Goal: Information Seeking & Learning: Learn about a topic

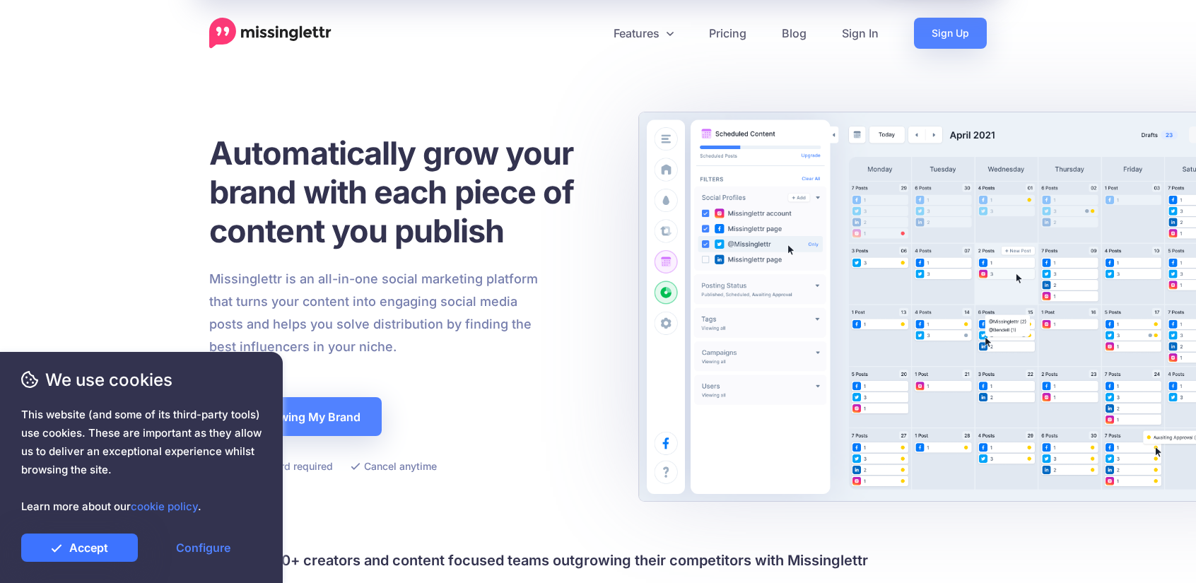
click at [92, 554] on link "Accept" at bounding box center [79, 548] width 117 height 28
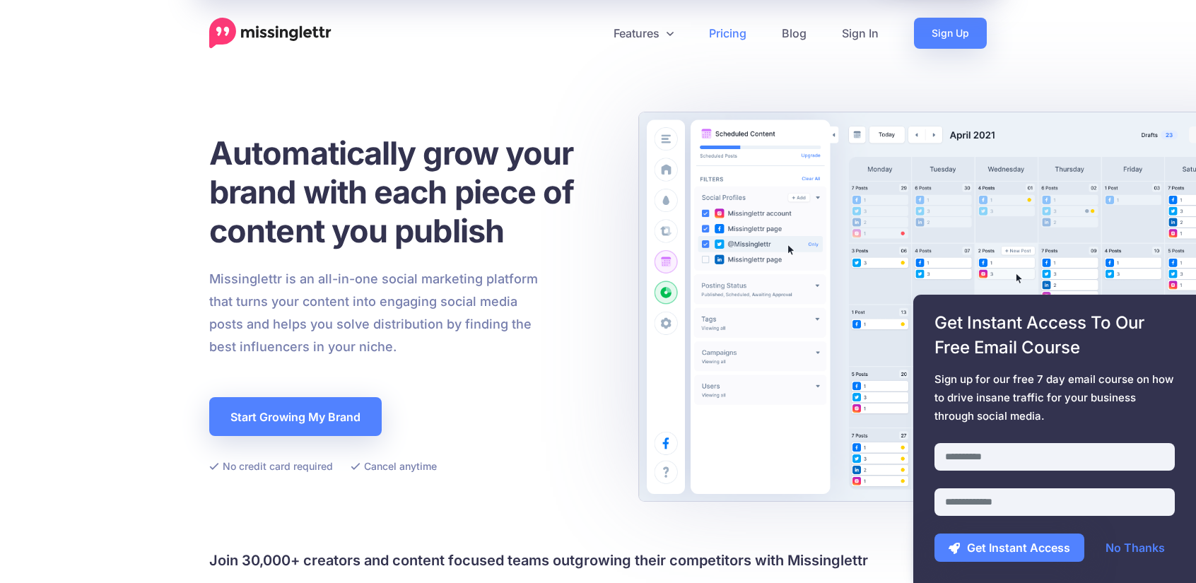
click at [734, 34] on link "Pricing" at bounding box center [727, 33] width 73 height 31
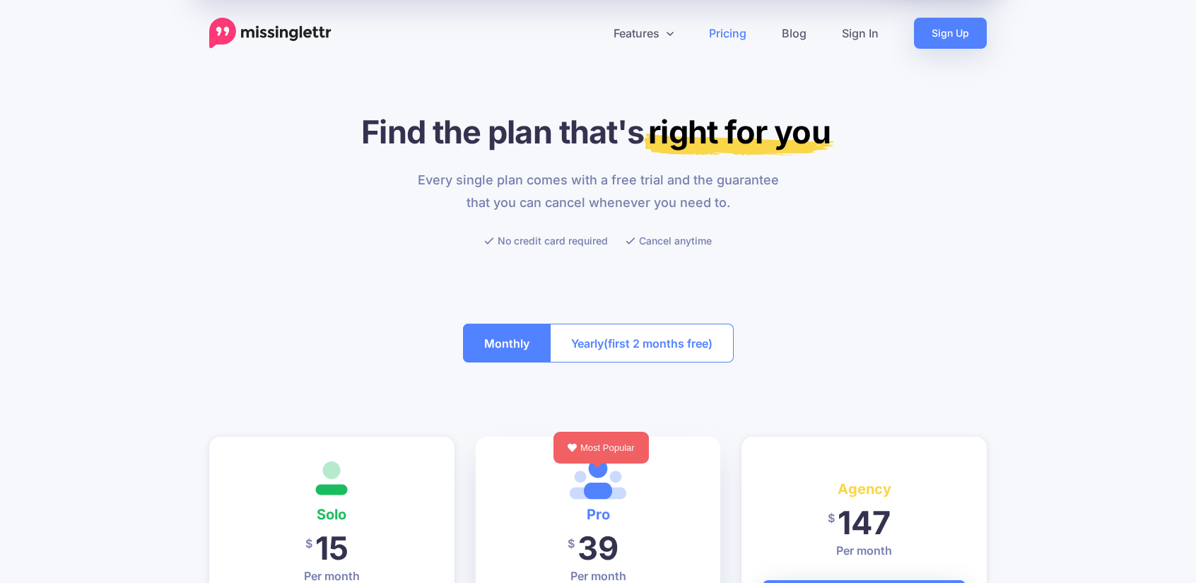
click at [690, 354] on button "Yearly (first 2 months free)" at bounding box center [642, 343] width 184 height 39
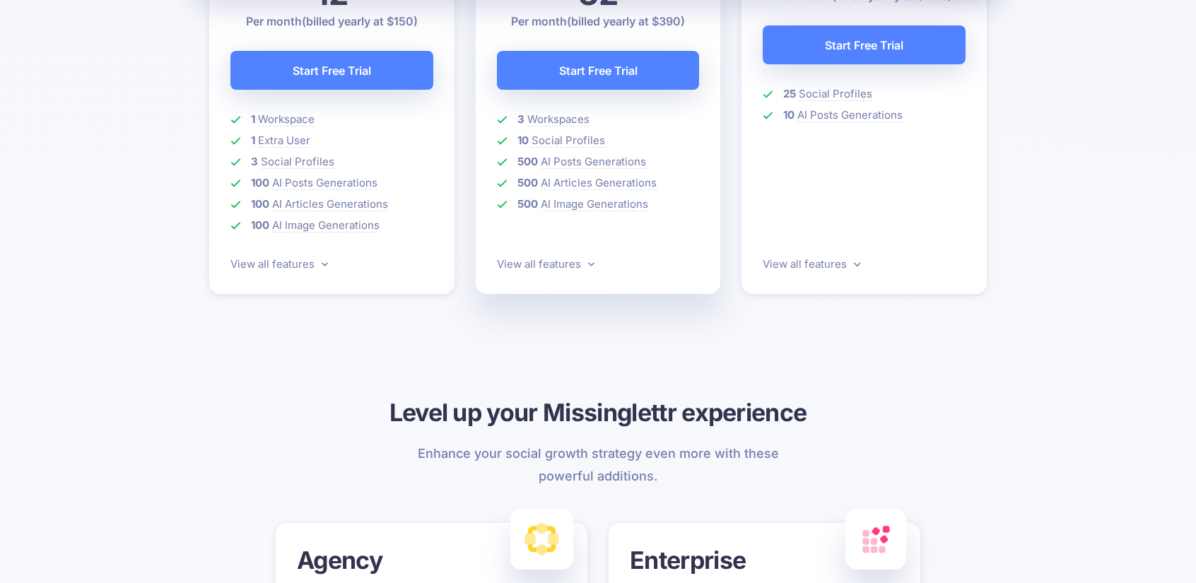
scroll to position [556, 0]
click at [564, 264] on link "View all features" at bounding box center [546, 263] width 98 height 13
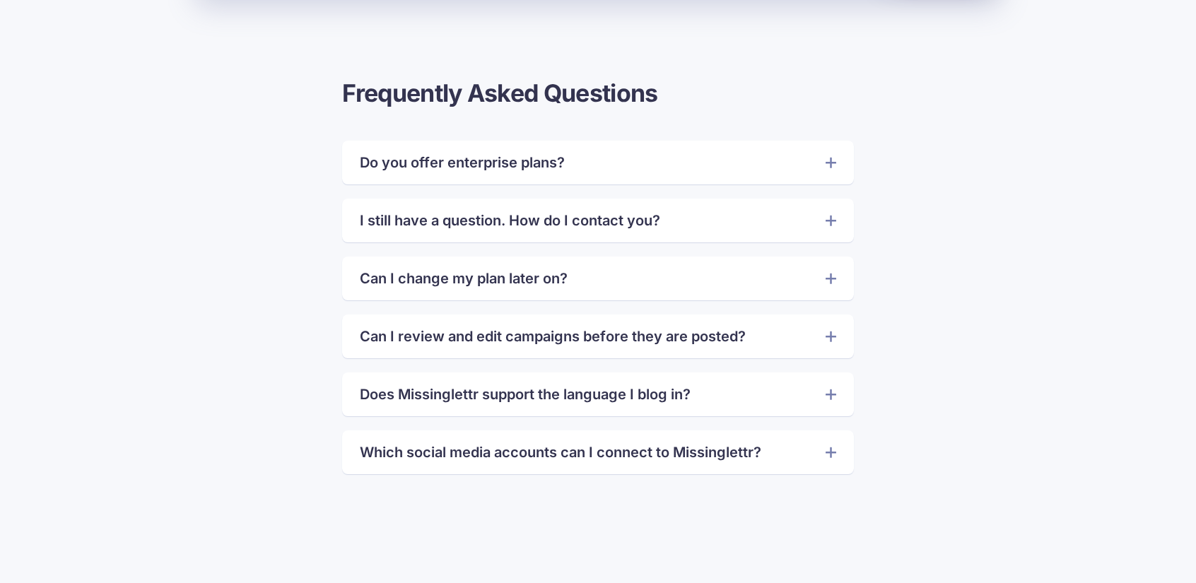
scroll to position [3096, 0]
click at [485, 451] on link "Which social media accounts can I connect to Missinglettr?" at bounding box center [598, 451] width 476 height 23
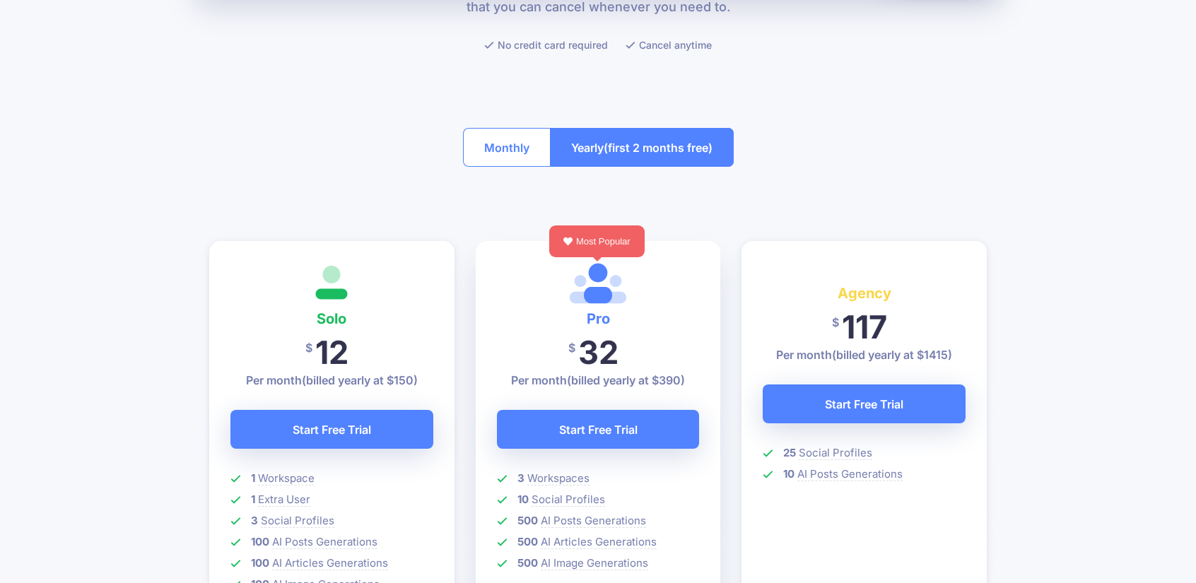
scroll to position [0, 0]
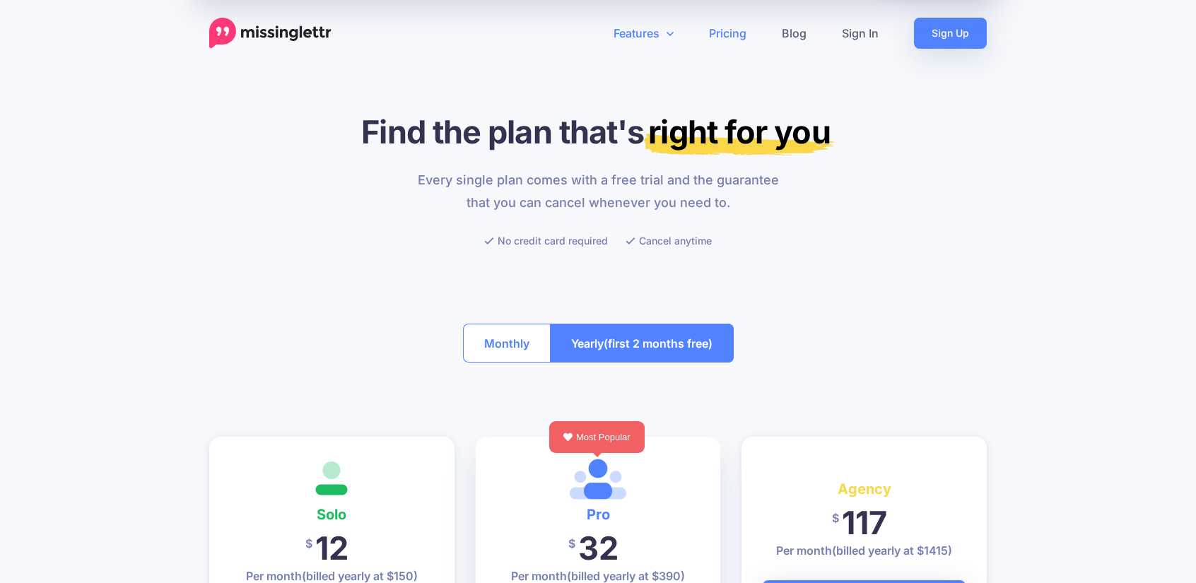
click at [653, 30] on link "Features" at bounding box center [643, 33] width 95 height 31
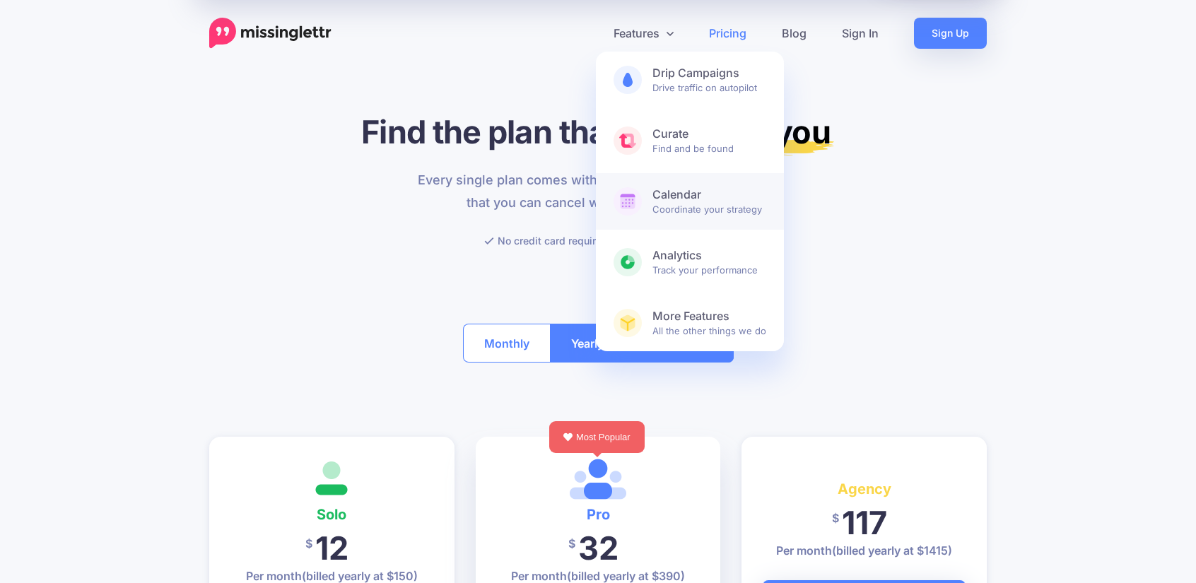
click at [691, 190] on b "Calendar" at bounding box center [710, 194] width 114 height 15
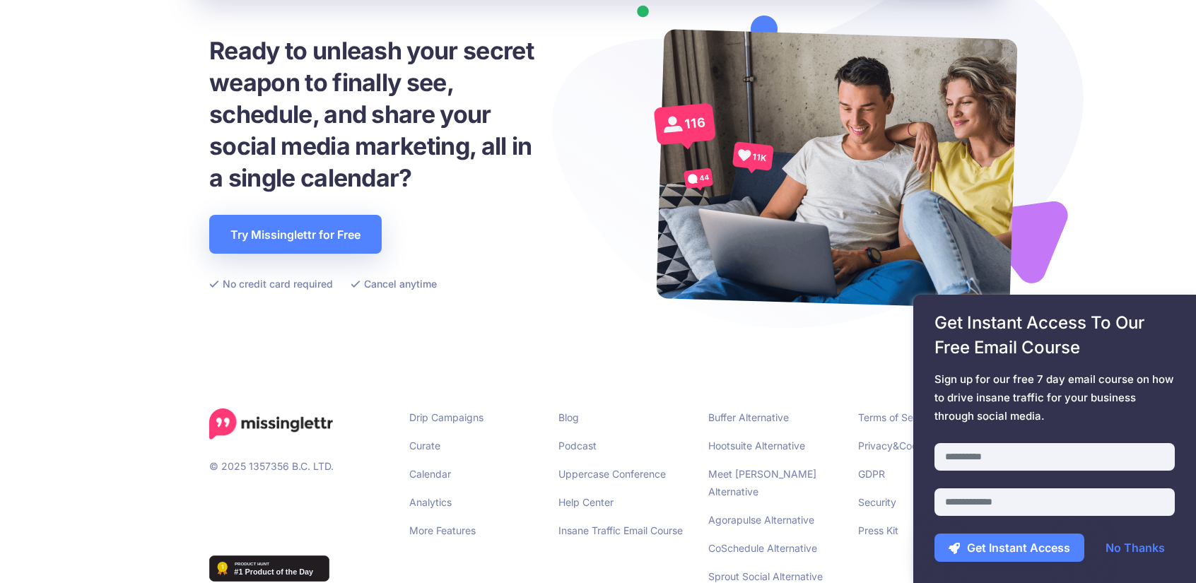
scroll to position [3638, 0]
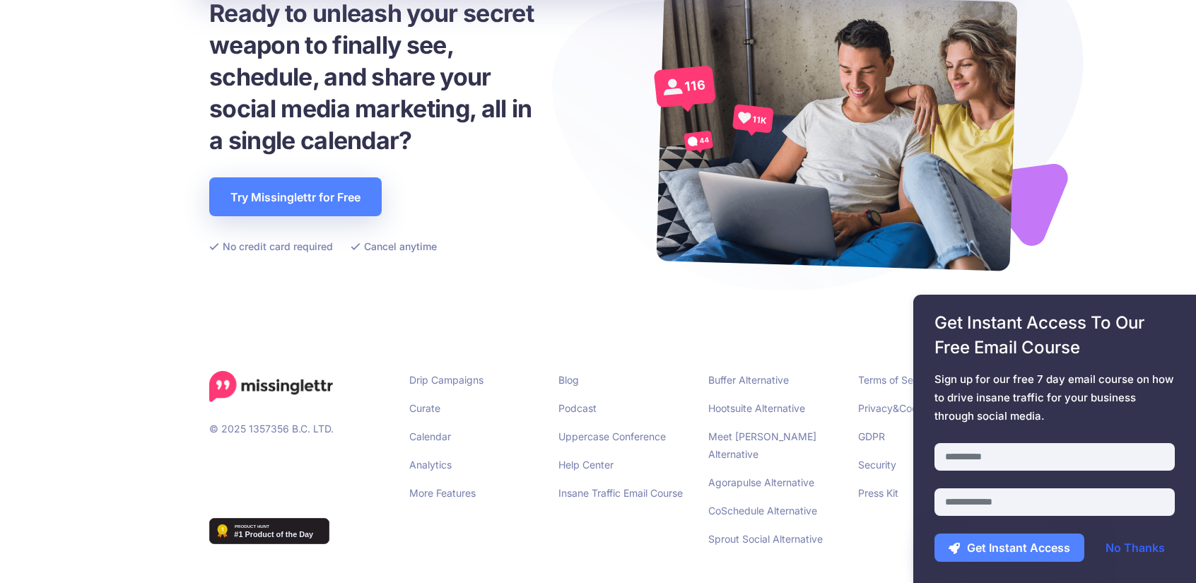
click at [1143, 537] on link "No Thanks" at bounding box center [1136, 548] width 88 height 28
